Goal: Transaction & Acquisition: Purchase product/service

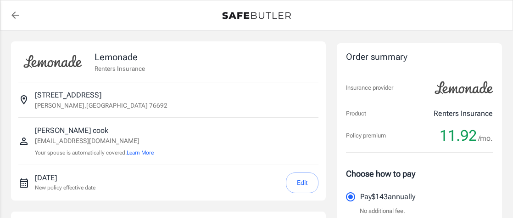
select select "15000"
select select "500"
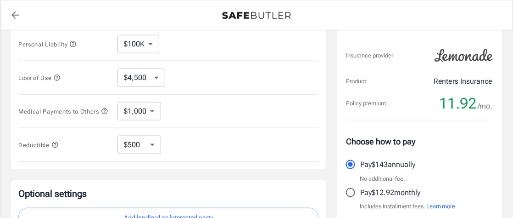
scroll to position [352, 0]
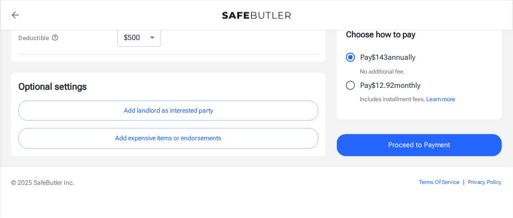
click at [353, 87] on input "Pay $12.92 monthly" at bounding box center [350, 85] width 19 height 19
radio input "true"
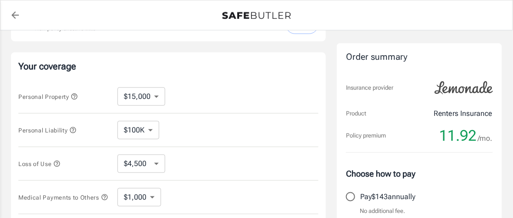
scroll to position [153, 0]
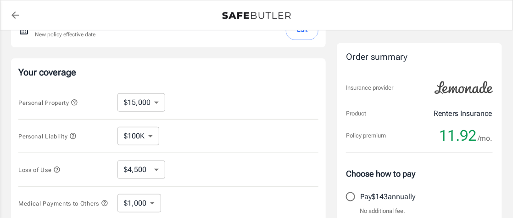
click at [160, 101] on select "$10,000 $15,000 $20,000 $25,000 $30,000 $40,000 $50,000 $100K $150K $200K $250K" at bounding box center [141, 102] width 48 height 18
select select "10000"
select select "3000"
click at [151, 133] on select "$100K $200K $300K $400K $500K" at bounding box center [138, 136] width 42 height 18
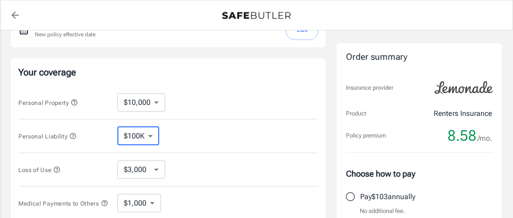
click at [117, 127] on select "$100K $200K $300K $400K $500K" at bounding box center [138, 136] width 42 height 18
click at [185, 130] on div "Personal Liability $100K $200K $300K $400K $500K ​" at bounding box center [168, 136] width 300 height 34
click at [153, 172] on select "$3,000 $6,000 $12,000 $21,000 $36,000 $60,000 $96,000 $153K $198K" at bounding box center [141, 169] width 48 height 18
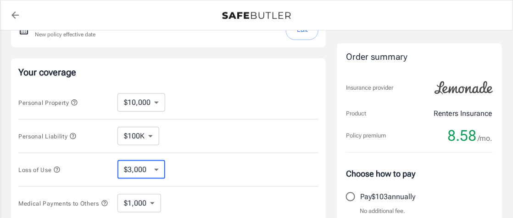
click at [117, 160] on select "$3,000 $6,000 $12,000 $21,000 $36,000 $60,000 $96,000 $153K $198K" at bounding box center [141, 169] width 48 height 18
click at [199, 97] on div "Personal Property $10,000 $15,000 $20,000 $25,000 $30,000 $40,000 $50,000 $100K…" at bounding box center [168, 103] width 300 height 34
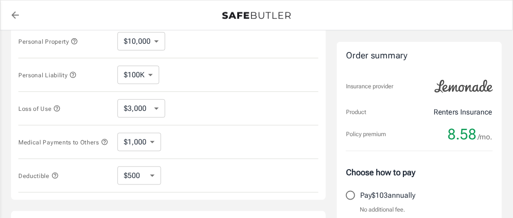
scroll to position [275, 0]
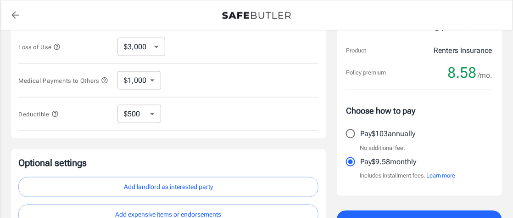
click at [153, 84] on select "$1,000 $2,000 $3,000 $4,000 $5,000" at bounding box center [139, 80] width 44 height 18
click at [117, 71] on select "$1,000 $2,000 $3,000 $4,000 $5,000" at bounding box center [139, 80] width 44 height 18
click at [193, 85] on div "Medical Payments to Others $1,000 $2,000 $3,000 $4,000 $5,000 ​" at bounding box center [168, 81] width 300 height 34
click at [154, 114] on select "$250 $500 $1,000 $2,500" at bounding box center [139, 114] width 44 height 18
select select "250"
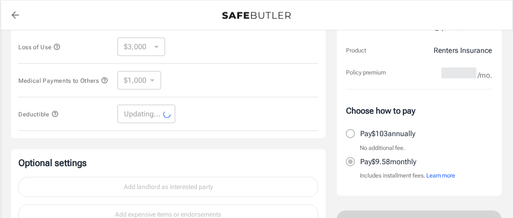
select select "250"
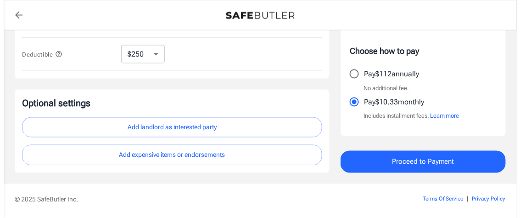
scroll to position [336, 0]
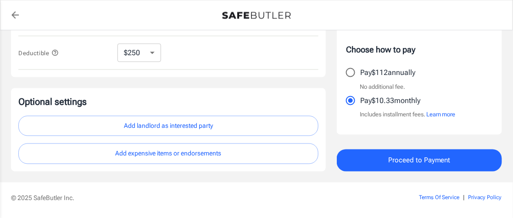
click at [159, 156] on button "Add expensive items or endorsements" at bounding box center [168, 153] width 300 height 21
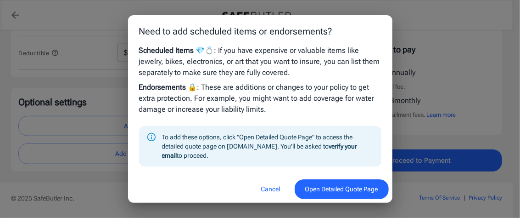
click at [447, 130] on div "Need to add scheduled items or endorsements? Scheduled Items 💎💍 : If you have e…" at bounding box center [260, 109] width 520 height 218
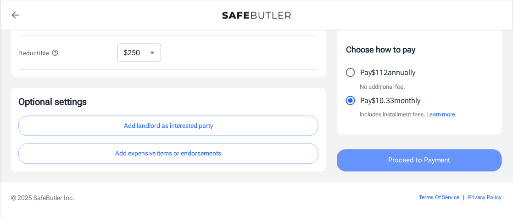
click at [443, 158] on span "Proceed to Payment" at bounding box center [419, 160] width 62 height 12
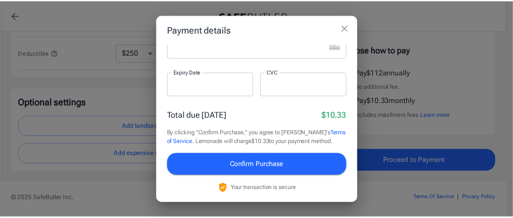
scroll to position [0, 0]
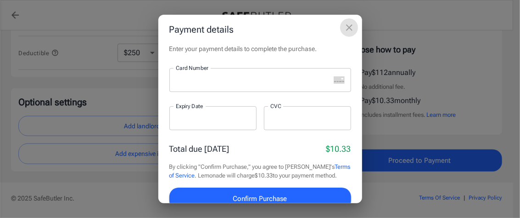
click at [352, 26] on icon "close" at bounding box center [349, 27] width 11 height 11
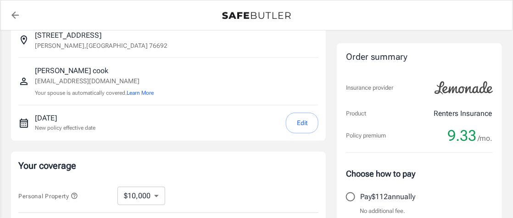
scroll to position [76, 0]
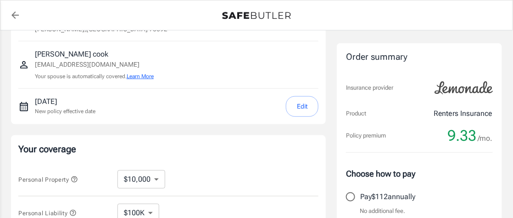
click at [136, 75] on button "Learn More" at bounding box center [140, 76] width 27 height 8
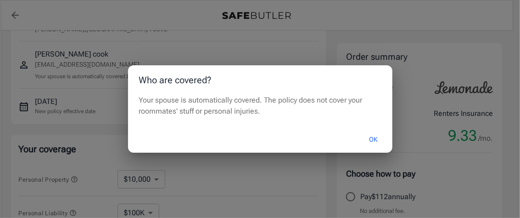
click at [372, 139] on button "OK" at bounding box center [374, 139] width 30 height 20
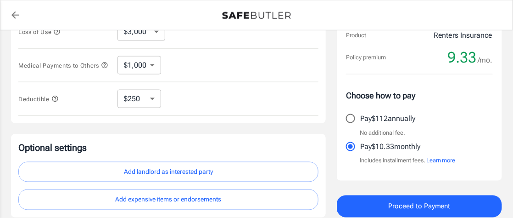
scroll to position [365, 0]
